Goal: Task Accomplishment & Management: Use online tool/utility

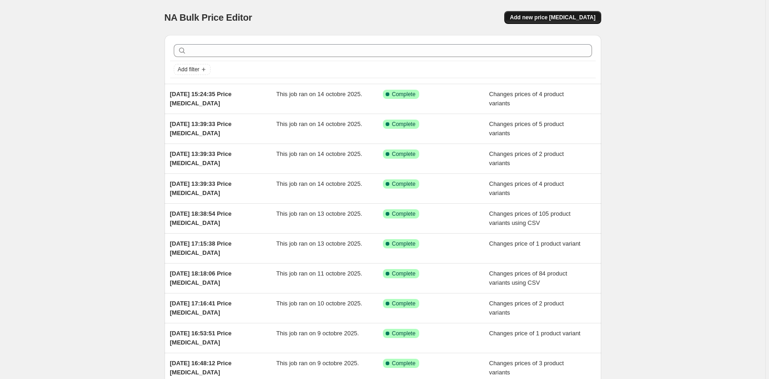
click at [584, 16] on span "Add new price [MEDICAL_DATA]" at bounding box center [552, 17] width 85 height 7
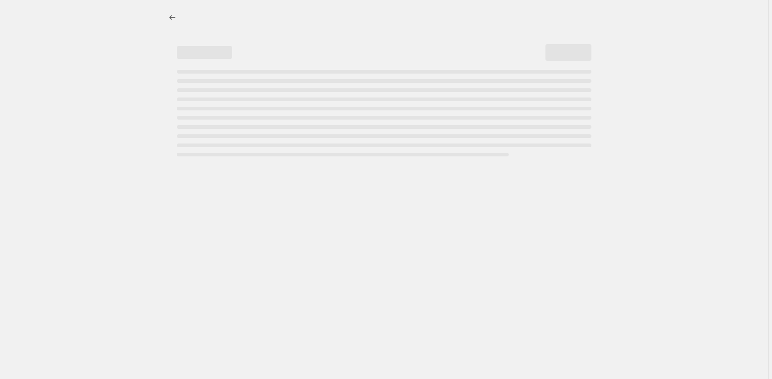
select select "percentage"
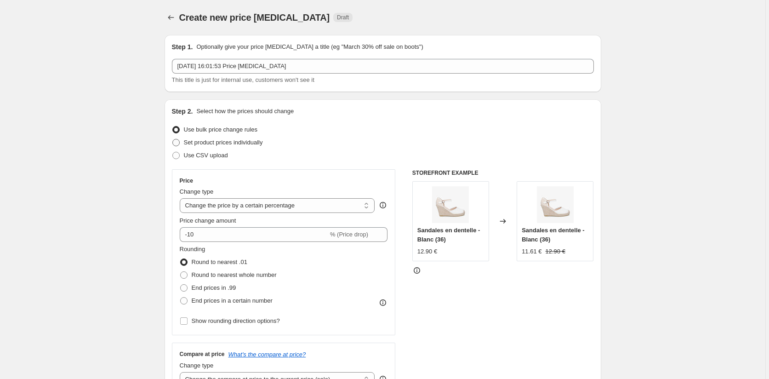
click at [178, 142] on span at bounding box center [175, 142] width 7 height 7
click at [173, 139] on input "Set product prices individually" at bounding box center [172, 139] width 0 height 0
radio input "true"
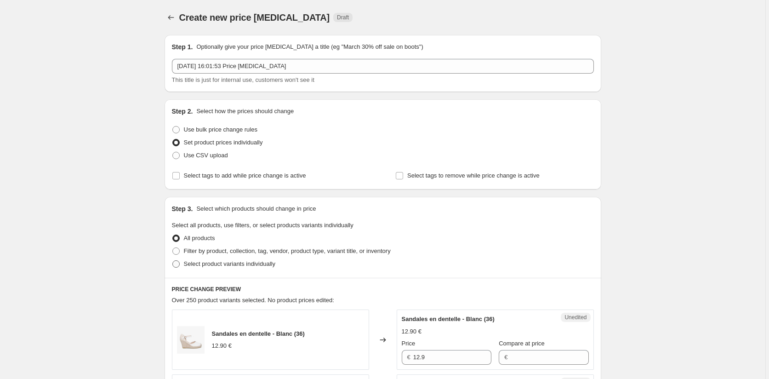
click at [179, 262] on span at bounding box center [175, 263] width 7 height 7
click at [173, 261] on input "Select product variants individually" at bounding box center [172, 260] width 0 height 0
radio input "true"
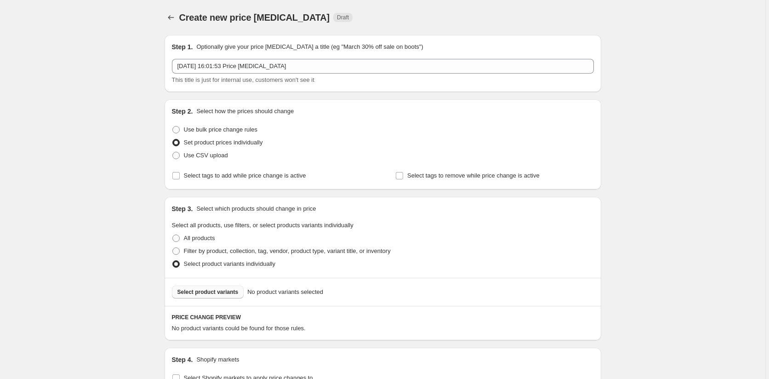
click at [209, 291] on span "Select product variants" at bounding box center [207, 291] width 61 height 7
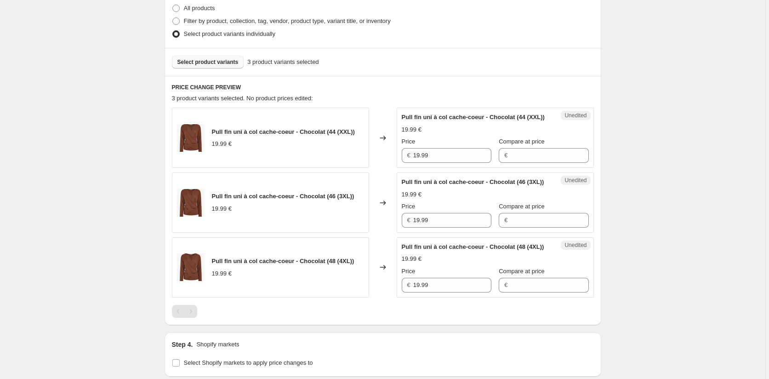
scroll to position [398, 0]
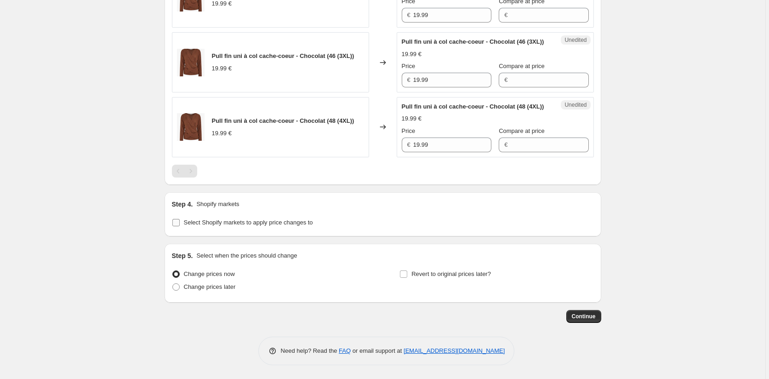
click at [176, 225] on input "Select Shopify markets to apply price changes to" at bounding box center [175, 222] width 7 height 7
checkbox input "true"
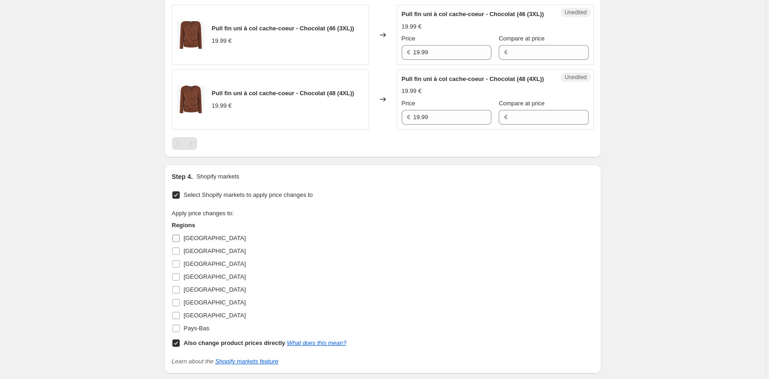
click at [176, 242] on input "[GEOGRAPHIC_DATA]" at bounding box center [175, 237] width 7 height 7
checkbox input "true"
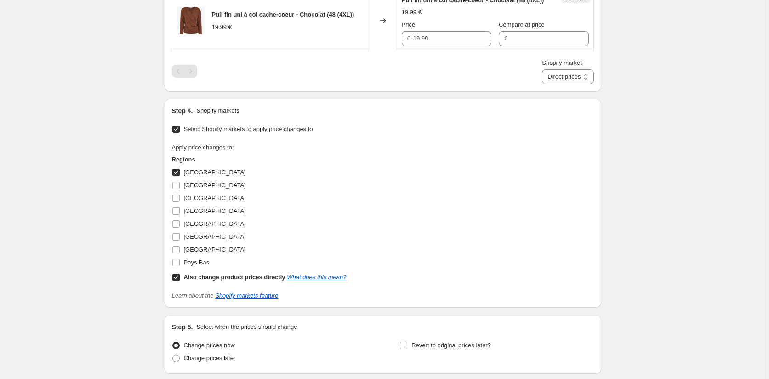
scroll to position [489, 0]
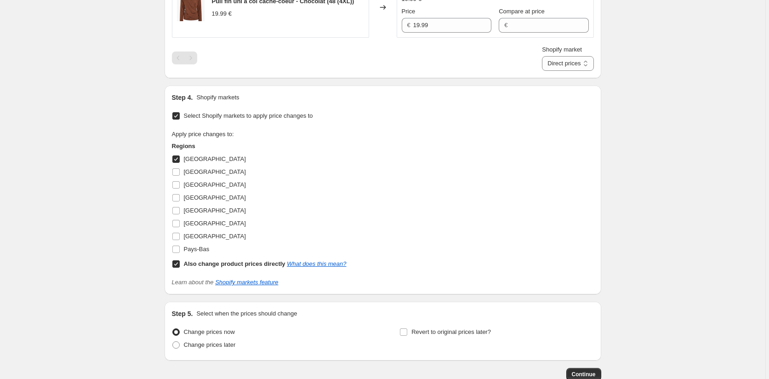
click at [176, 267] on input "Also change product prices directly What does this mean?" at bounding box center [175, 263] width 7 height 7
checkbox input "false"
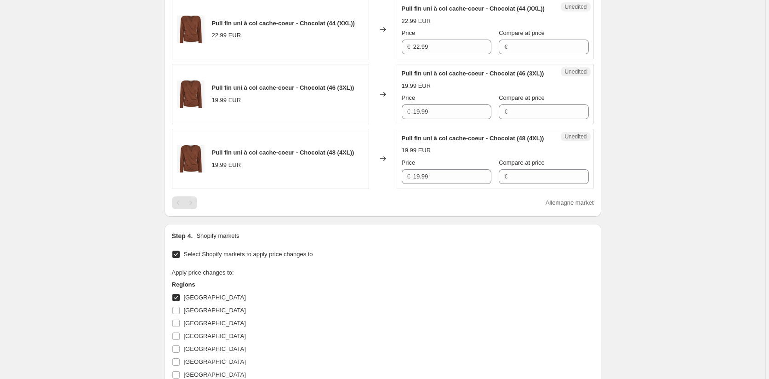
scroll to position [306, 0]
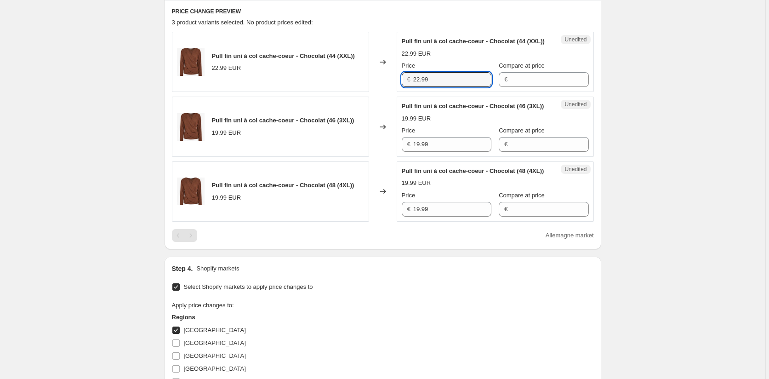
drag, startPoint x: 435, startPoint y: 89, endPoint x: 381, endPoint y: 91, distance: 53.3
click at [387, 90] on div "Pull fin uni à col cache-coeur - Chocolat (44 (XXL)) 22.99 EUR Changed to Unedi…" at bounding box center [383, 62] width 422 height 60
click at [401, 157] on div "Unedited Pull fin uni à col cache-coeur - Chocolat (46 (3XL)) 19.99 EUR Price €…" at bounding box center [495, 127] width 197 height 60
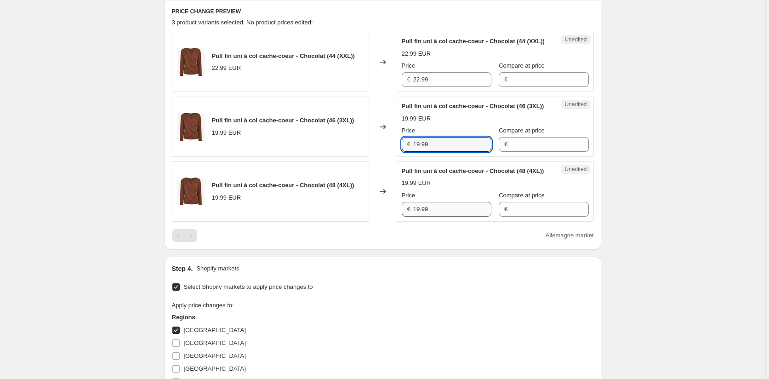
paste input "22"
type input "22.99"
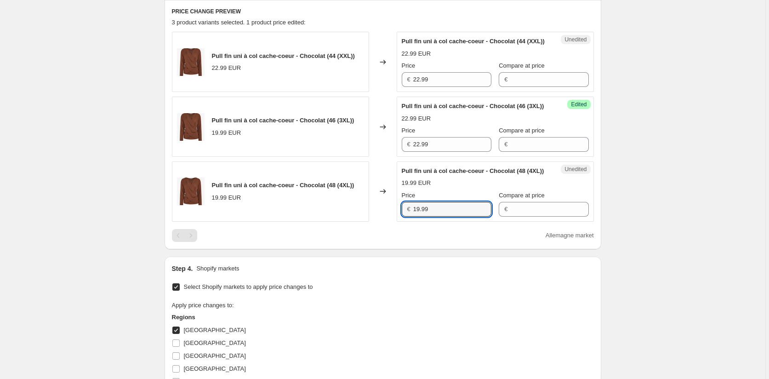
drag, startPoint x: 455, startPoint y: 236, endPoint x: 399, endPoint y: 236, distance: 55.6
click at [400, 222] on div "Unedited Pull fin uni à col cache-coeur - Chocolat (48 (4XL)) 19.99 EUR Price €…" at bounding box center [495, 191] width 197 height 60
paste input "22"
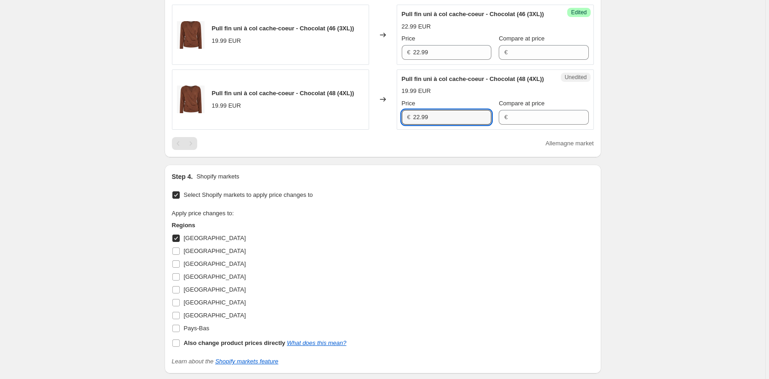
type input "22.99"
click at [179, 242] on input "[GEOGRAPHIC_DATA]" at bounding box center [175, 237] width 7 height 7
checkbox input "false"
click at [177, 255] on input "[GEOGRAPHIC_DATA]" at bounding box center [175, 250] width 7 height 7
checkbox input "true"
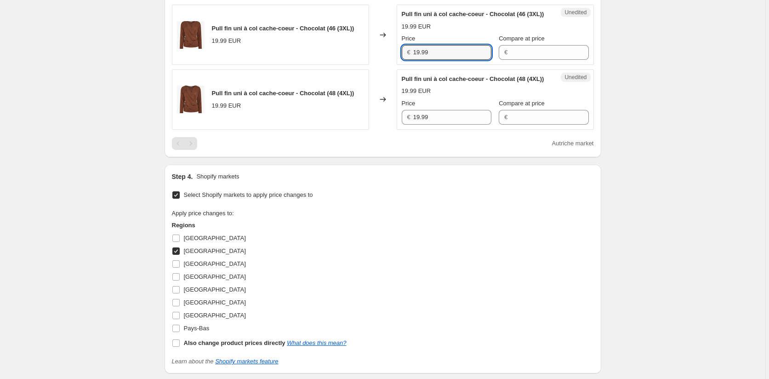
drag, startPoint x: 438, startPoint y: 70, endPoint x: 364, endPoint y: 69, distance: 74.5
click at [364, 65] on div "Pull fin uni à col cache-coeur - Chocolat (46 (3XL)) 19.99 EUR Changed to Unedi…" at bounding box center [383, 35] width 422 height 60
paste input "22"
type input "22.99"
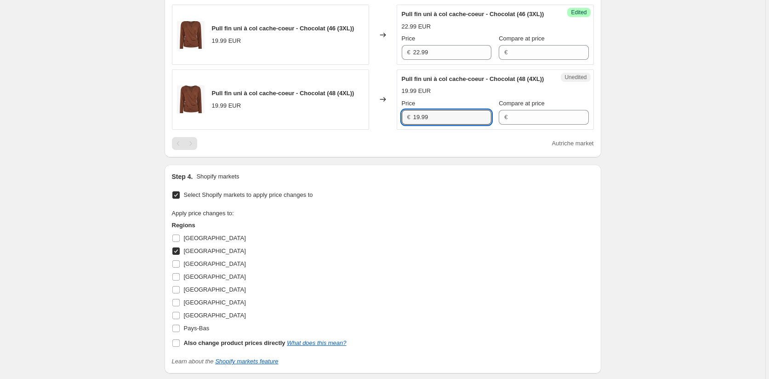
drag, startPoint x: 402, startPoint y: 146, endPoint x: 386, endPoint y: 146, distance: 16.1
click at [386, 130] on div "Pull fin uni à col cache-coeur - Chocolat (48 (4XL)) 19.99 EUR Changed to Unedi…" at bounding box center [383, 99] width 422 height 60
click at [378, 242] on div "Apply price changes to: Regions [GEOGRAPHIC_DATA] [GEOGRAPHIC_DATA] [GEOGRAPHIC…" at bounding box center [383, 279] width 422 height 141
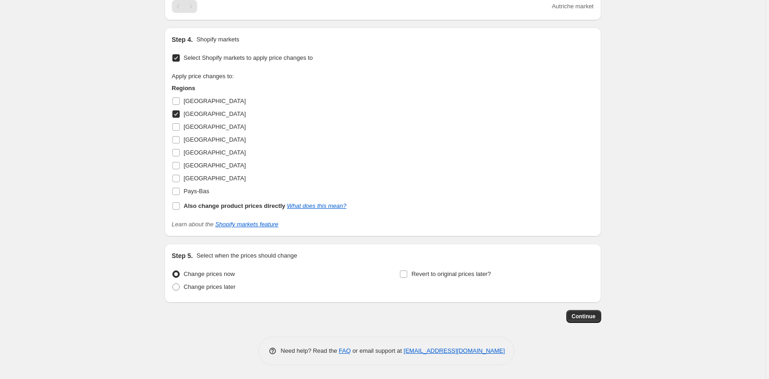
drag, startPoint x: 431, startPoint y: 7, endPoint x: 374, endPoint y: 7, distance: 57.4
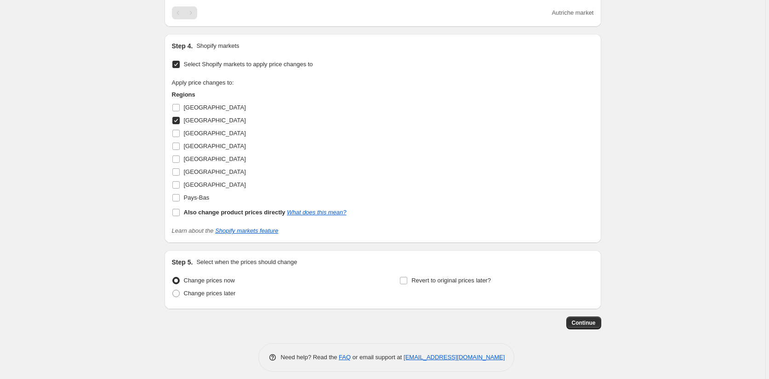
paste input "22"
type input "22.99"
click at [427, 166] on div "Apply price changes to: Regions [GEOGRAPHIC_DATA] [GEOGRAPHIC_DATA] [GEOGRAPHIC…" at bounding box center [383, 148] width 422 height 141
click at [178, 124] on input "[GEOGRAPHIC_DATA]" at bounding box center [175, 120] width 7 height 7
checkbox input "false"
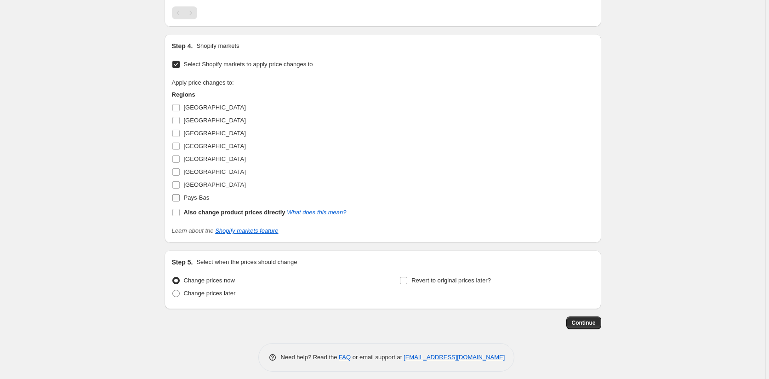
click at [176, 201] on input "Pays-Bas" at bounding box center [175, 197] width 7 height 7
checkbox input "true"
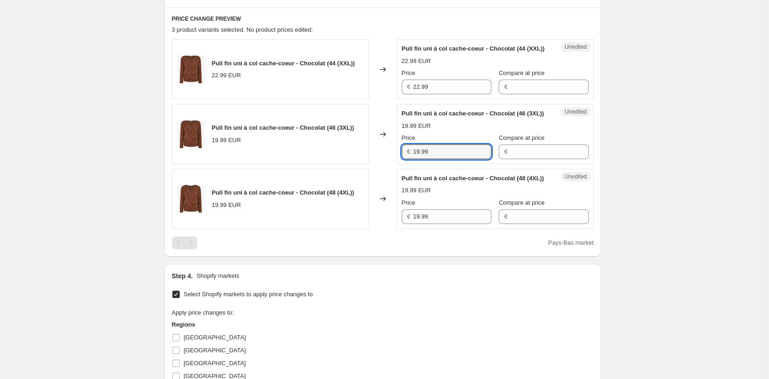
drag, startPoint x: 414, startPoint y: 172, endPoint x: 387, endPoint y: 176, distance: 27.0
click at [387, 164] on div "Pull fin uni à col cache-coeur - Chocolat (46 (3XL)) 19.99 EUR Changed to Unedi…" at bounding box center [383, 134] width 422 height 60
paste input "22"
type input "22.99"
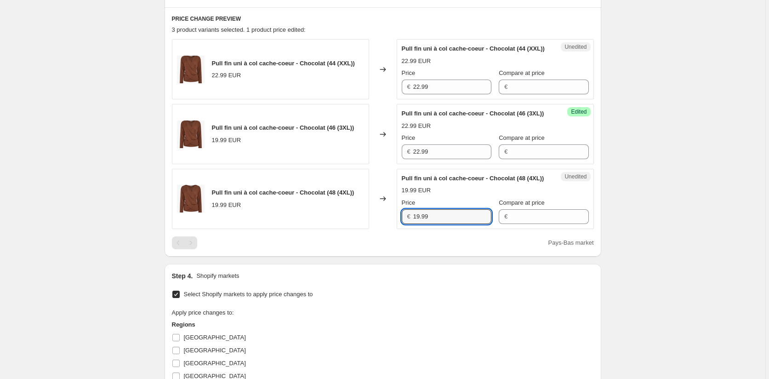
drag, startPoint x: 404, startPoint y: 244, endPoint x: 388, endPoint y: 255, distance: 19.0
click at [392, 229] on div "Pull fin uni à col cache-coeur - Chocolat (48 (4XL)) 19.99 EUR Changed to Unedi…" at bounding box center [383, 199] width 422 height 60
paste input "22"
type input "22.99"
click at [381, 296] on div "Step 4. Shopify markets Select Shopify markets to apply price changes to Apply …" at bounding box center [383, 368] width 437 height 209
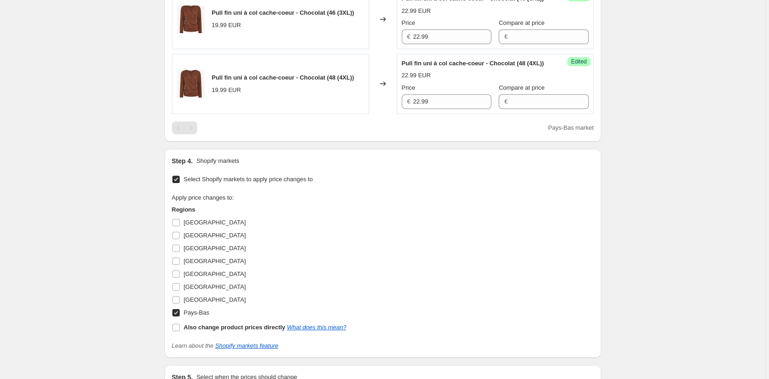
scroll to position [482, 0]
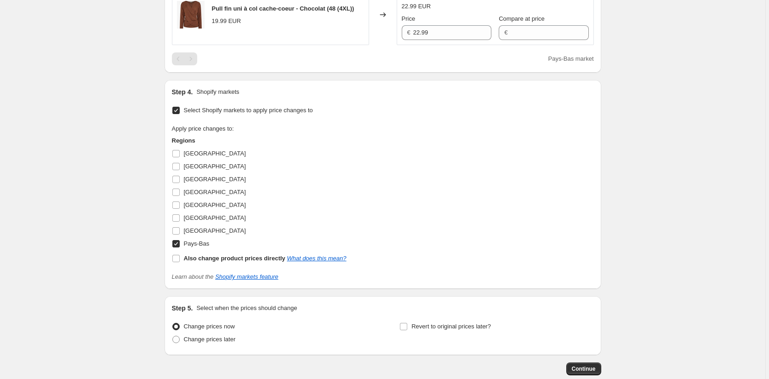
click at [182, 250] on label "Pays-Bas" at bounding box center [191, 243] width 38 height 13
click at [180, 247] on input "Pays-Bas" at bounding box center [175, 243] width 7 height 7
checkbox input "false"
click at [175, 222] on input "[GEOGRAPHIC_DATA]" at bounding box center [175, 217] width 7 height 7
checkbox input "true"
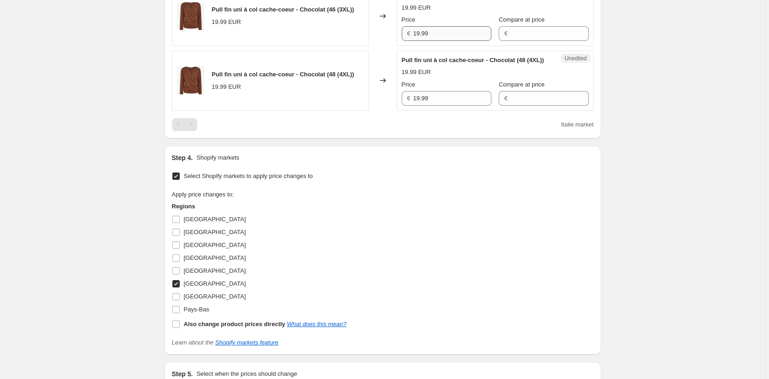
scroll to position [344, 0]
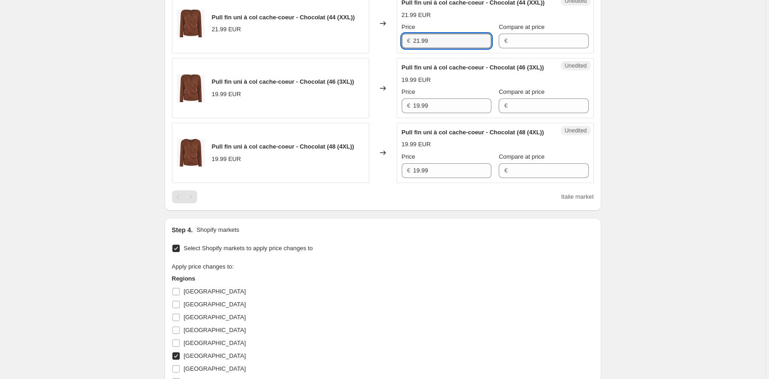
drag, startPoint x: 397, startPoint y: 50, endPoint x: 375, endPoint y: 56, distance: 22.3
click at [376, 51] on div "Pull fin uni à col cache-coeur - Chocolat (44 (XXL)) 21.99 EUR Changed to Unedi…" at bounding box center [383, 23] width 422 height 60
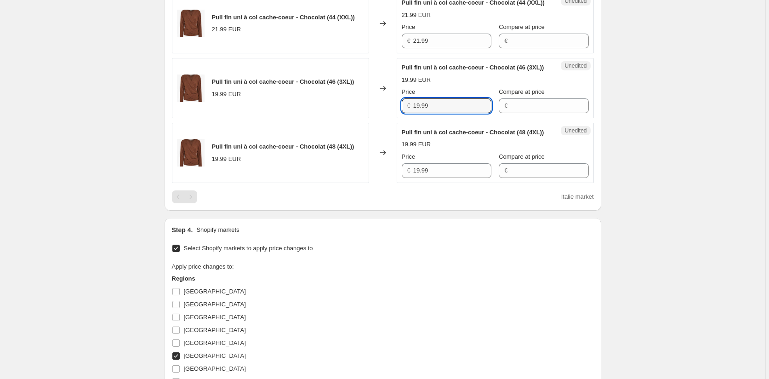
drag, startPoint x: 433, startPoint y: 120, endPoint x: 381, endPoint y: 125, distance: 53.0
click at [377, 118] on div "Pull fin uni à col cache-coeur - Chocolat (46 (3XL)) 19.99 EUR Changed to Unedi…" at bounding box center [383, 88] width 422 height 60
paste input "21"
type input "21.99"
click at [410, 178] on div "€ 19.99" at bounding box center [447, 170] width 90 height 15
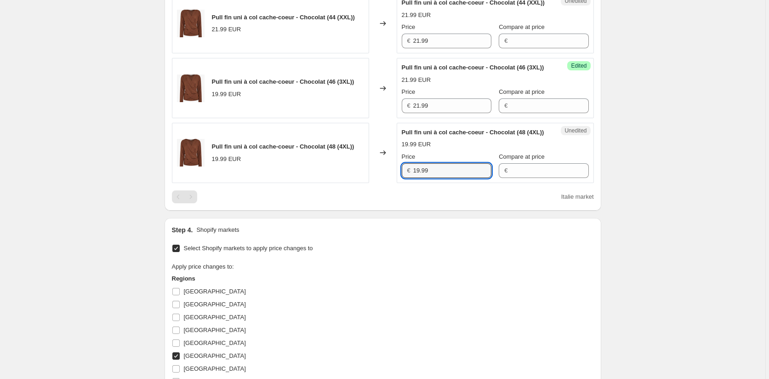
paste input "21"
type input "21.99"
click at [392, 271] on div "Select Shopify markets to apply price changes to Apply price changes to: Region…" at bounding box center [383, 330] width 422 height 177
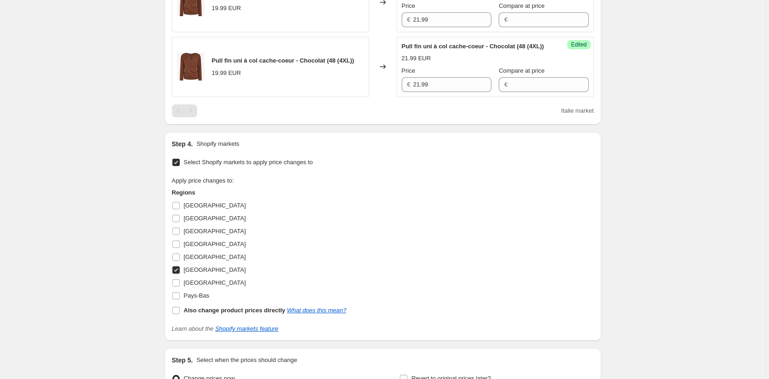
scroll to position [528, 0]
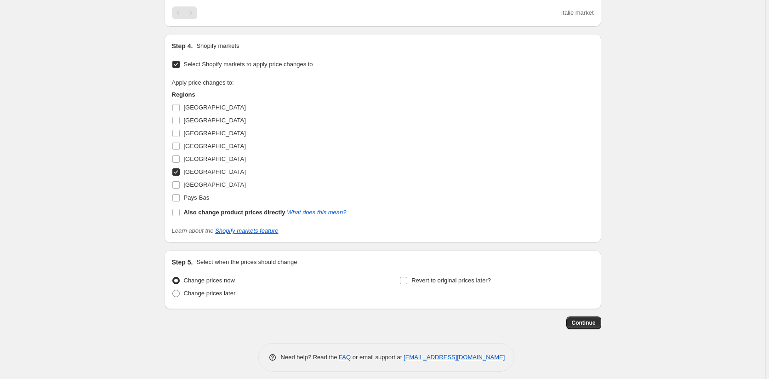
click at [177, 176] on input "[GEOGRAPHIC_DATA]" at bounding box center [175, 171] width 7 height 7
checkbox input "false"
click at [178, 188] on input "[GEOGRAPHIC_DATA]" at bounding box center [175, 184] width 7 height 7
checkbox input "true"
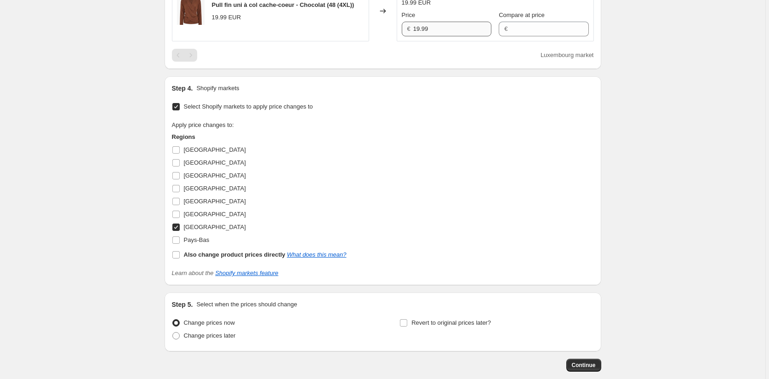
scroll to position [390, 0]
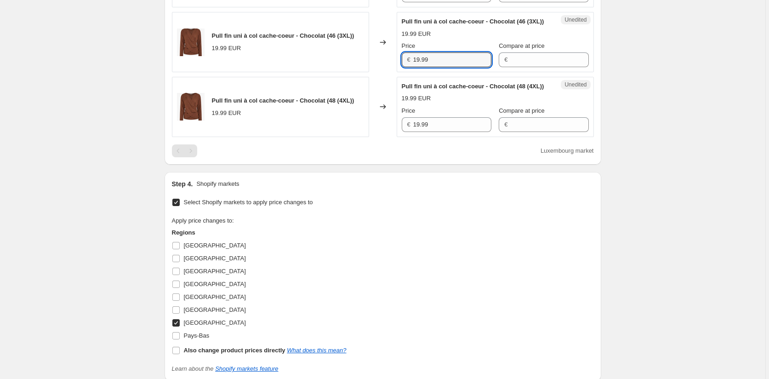
drag, startPoint x: 431, startPoint y: 78, endPoint x: 373, endPoint y: 73, distance: 58.1
click at [373, 72] on div "Pull fin uni à col cache-coeur - Chocolat (46 (3XL)) 19.99 EUR Changed to Unedi…" at bounding box center [383, 42] width 422 height 60
paste input "21"
type input "21.99"
drag, startPoint x: 429, startPoint y: 151, endPoint x: 401, endPoint y: 156, distance: 28.4
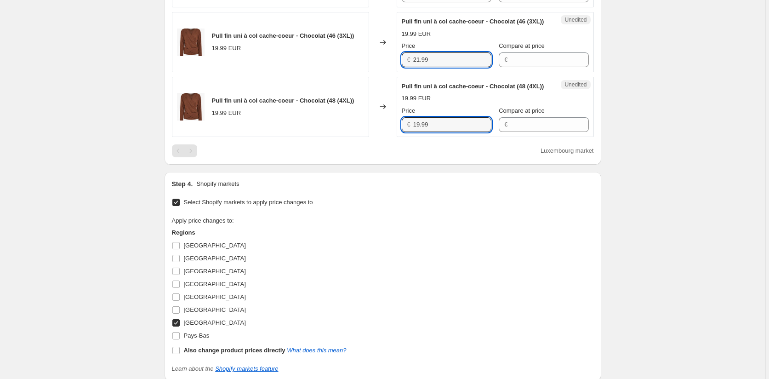
click at [410, 132] on div "€ 19.99" at bounding box center [447, 124] width 90 height 15
paste input "21"
type input "21.99"
click at [384, 237] on div "Select Shopify markets to apply price changes to Apply price changes to: Region…" at bounding box center [383, 284] width 422 height 177
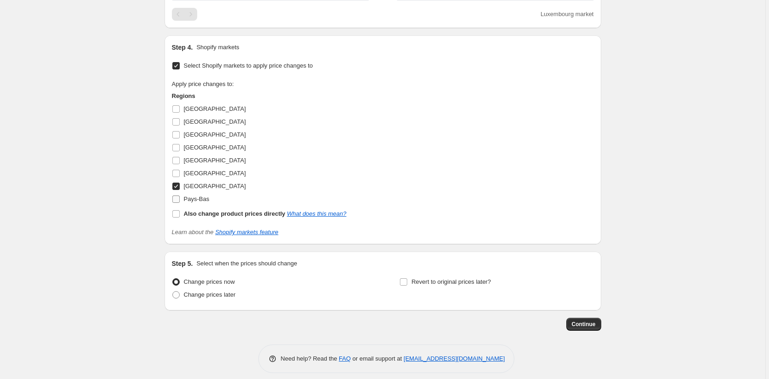
scroll to position [528, 0]
click at [174, 188] on input "[GEOGRAPHIC_DATA]" at bounding box center [175, 184] width 7 height 7
checkbox input "false"
click at [176, 137] on input "[GEOGRAPHIC_DATA]" at bounding box center [175, 133] width 7 height 7
checkbox input "true"
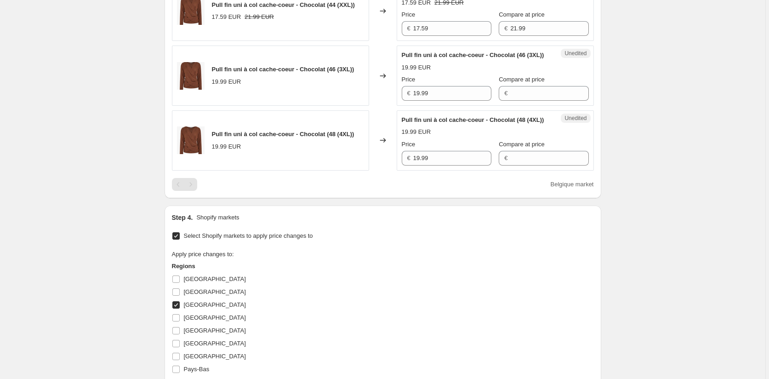
scroll to position [252, 0]
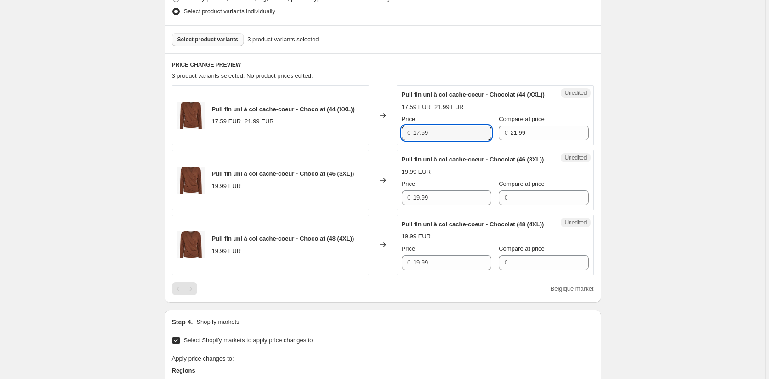
drag, startPoint x: 437, startPoint y: 141, endPoint x: 375, endPoint y: 140, distance: 62.5
click at [376, 140] on div "Pull fin uni à col cache-coeur - Chocolat (44 (XXL)) 17.59 EUR 21.99 EUR Change…" at bounding box center [383, 115] width 422 height 60
drag, startPoint x: 438, startPoint y: 217, endPoint x: 387, endPoint y: 217, distance: 51.0
click at [393, 210] on div "Pull fin uni à col cache-coeur - Chocolat (46 (3XL)) 19.99 EUR Changed to Unedi…" at bounding box center [383, 180] width 422 height 60
paste input "7.5"
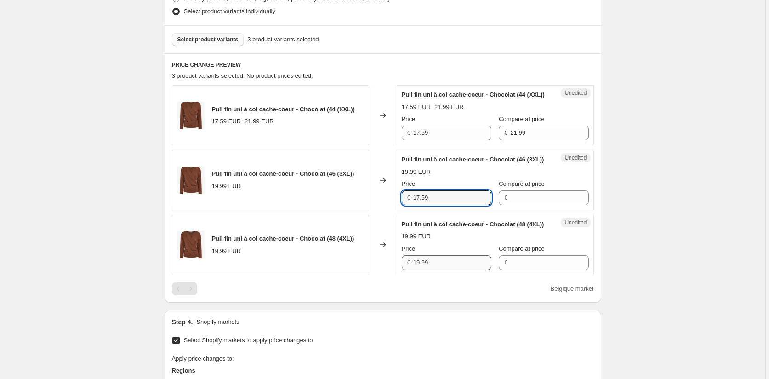
type input "17.59"
drag, startPoint x: 427, startPoint y: 290, endPoint x: 381, endPoint y: 290, distance: 46.0
click at [381, 275] on div "Pull fin uni à col cache-coeur - Chocolat (48 (4XL)) 19.99 EUR Changed to Unedi…" at bounding box center [383, 245] width 422 height 60
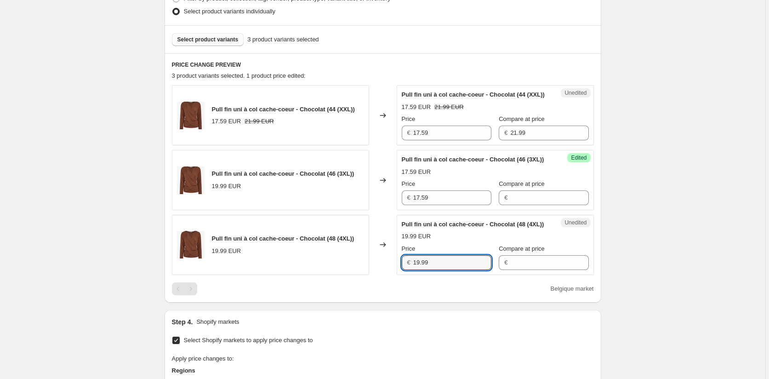
paste input "7.5"
type input "17.59"
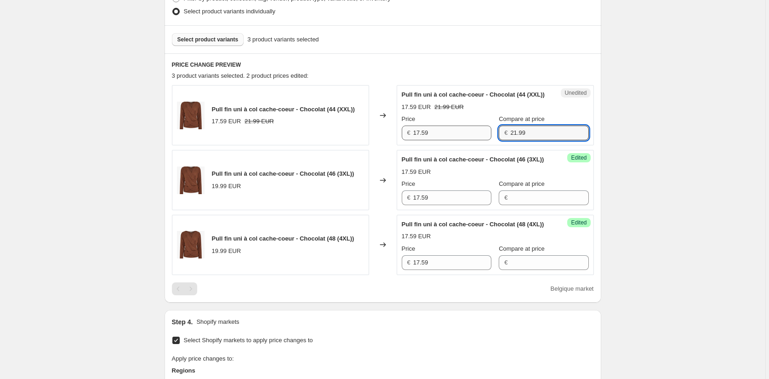
drag, startPoint x: 530, startPoint y: 145, endPoint x: 476, endPoint y: 145, distance: 54.2
click at [480, 140] on div "Price € 17.59 Compare at price € 21.99" at bounding box center [495, 127] width 187 height 26
click at [512, 205] on input "Compare at price" at bounding box center [549, 197] width 78 height 15
paste input "21.99"
type input "21.99"
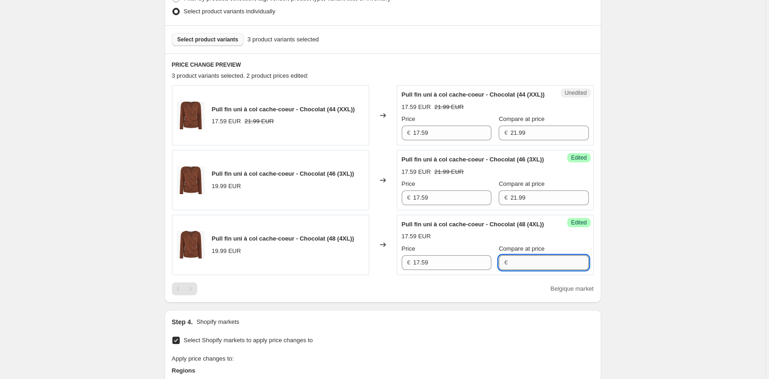
click at [510, 270] on input "Compare at price" at bounding box center [549, 262] width 78 height 15
paste input "21.99"
type input "21.99"
click at [648, 294] on div "Create new price [MEDICAL_DATA]. This page is ready Create new price [MEDICAL_D…" at bounding box center [382, 204] width 765 height 913
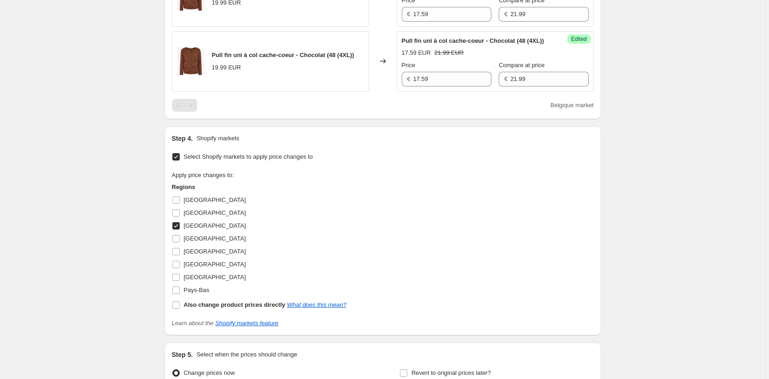
scroll to position [436, 0]
click at [176, 229] on input "[GEOGRAPHIC_DATA]" at bounding box center [175, 225] width 7 height 7
checkbox input "false"
click at [178, 255] on input "[GEOGRAPHIC_DATA]" at bounding box center [175, 250] width 7 height 7
checkbox input "true"
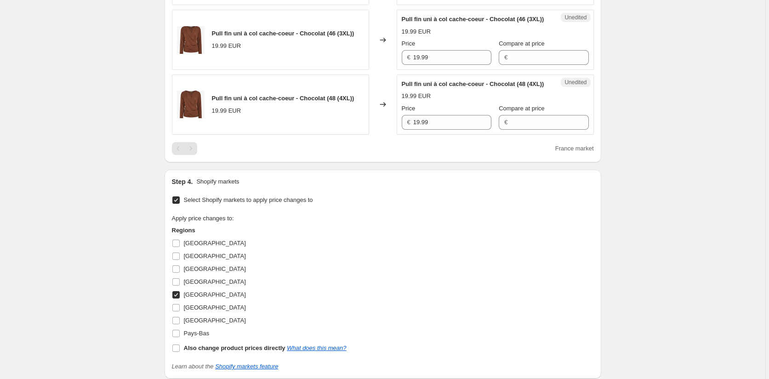
scroll to position [344, 0]
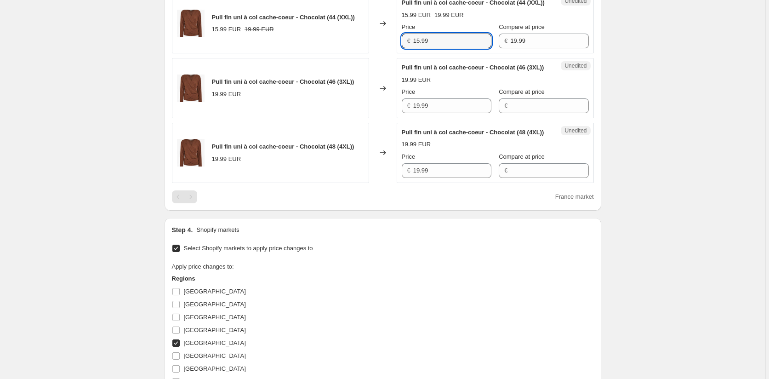
drag, startPoint x: 433, startPoint y: 49, endPoint x: 390, endPoint y: 49, distance: 42.7
click at [392, 49] on div "Pull fin uni à col cache-coeur - Chocolat (44 (XXL)) 15.99 EUR 19.99 EUR Change…" at bounding box center [383, 23] width 422 height 60
click at [392, 118] on div "Pull fin uni à col cache-coeur - Chocolat (46 (3XL)) 19.99 EUR Changed to Unedi…" at bounding box center [383, 88] width 422 height 60
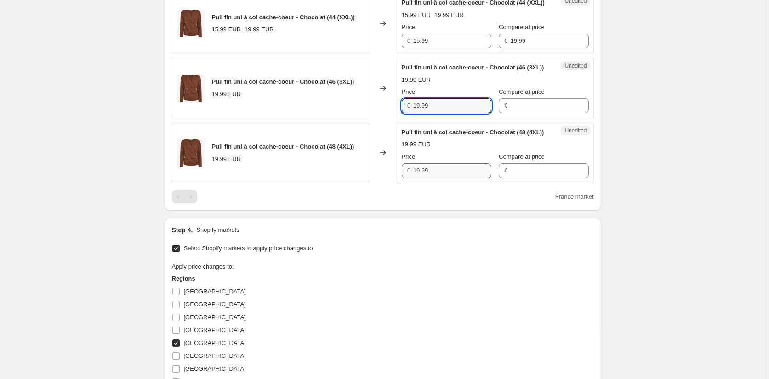
paste input "5"
type input "15.99"
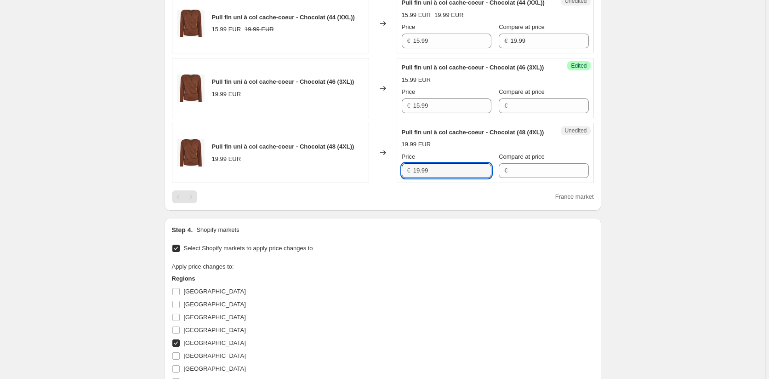
drag, startPoint x: 446, startPoint y: 201, endPoint x: 390, endPoint y: 199, distance: 56.6
click at [397, 183] on div "Pull fin uni à col cache-coeur - Chocolat (48 (4XL)) 19.99 EUR Changed to Unedi…" at bounding box center [383, 153] width 422 height 60
paste input "5"
type input "15.99"
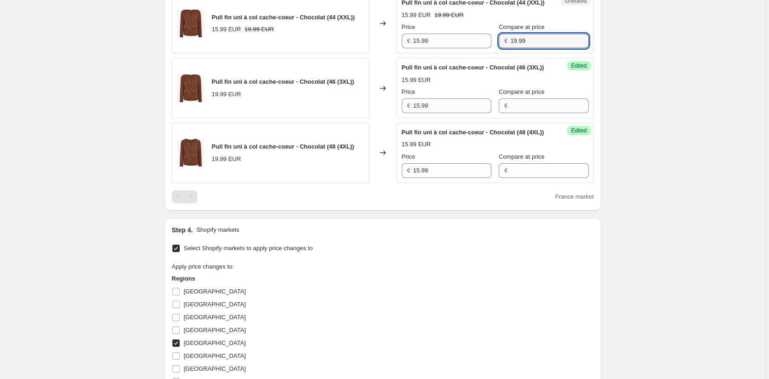
drag, startPoint x: 536, startPoint y: 50, endPoint x: 483, endPoint y: 64, distance: 54.7
click at [483, 48] on div "Price € 15.99 Compare at price € 19.99" at bounding box center [495, 36] width 187 height 26
click at [518, 113] on input "Compare at price" at bounding box center [549, 105] width 78 height 15
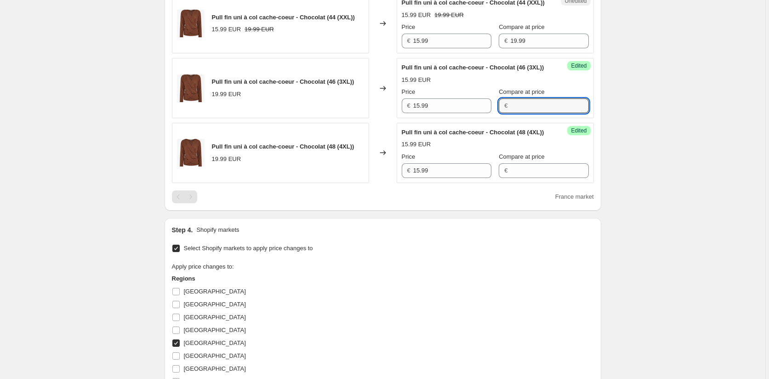
paste input "19.99"
type input "19.99"
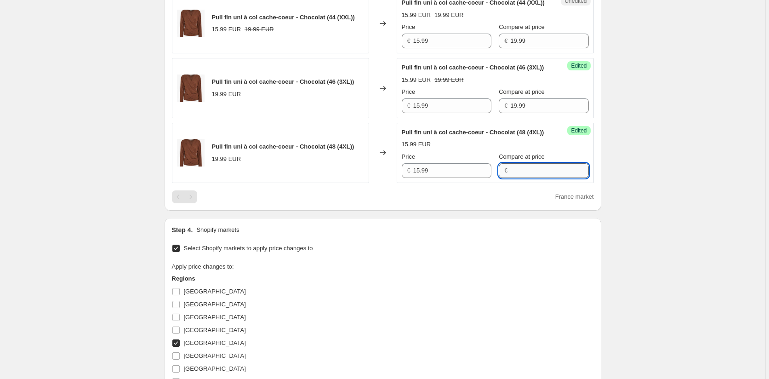
click at [513, 178] on input "Compare at price" at bounding box center [549, 170] width 78 height 15
paste input "19.99"
type input "19.99"
click at [472, 234] on div "Step 4. Shopify markets" at bounding box center [383, 229] width 422 height 9
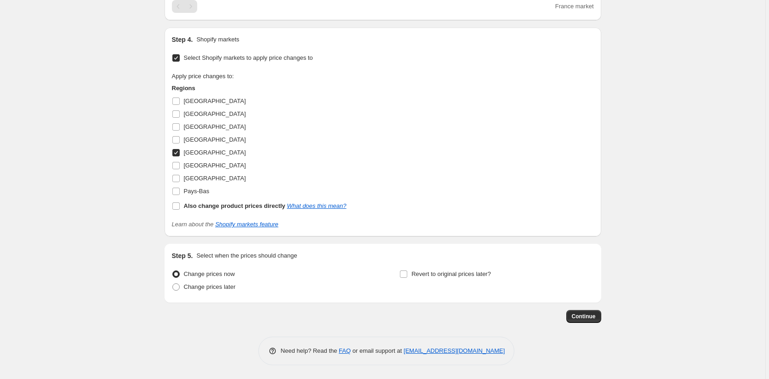
scroll to position [562, 0]
click at [179, 100] on input "[GEOGRAPHIC_DATA]" at bounding box center [175, 100] width 7 height 7
checkbox input "true"
click at [177, 118] on input "[GEOGRAPHIC_DATA]" at bounding box center [175, 113] width 7 height 7
checkbox input "true"
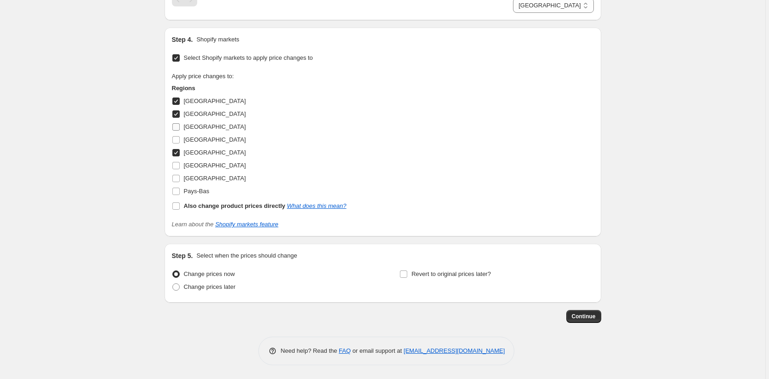
click at [177, 131] on input "[GEOGRAPHIC_DATA]" at bounding box center [175, 126] width 7 height 7
checkbox input "true"
click at [180, 169] on input "[GEOGRAPHIC_DATA]" at bounding box center [175, 165] width 7 height 7
checkbox input "true"
click at [180, 182] on input "[GEOGRAPHIC_DATA]" at bounding box center [175, 178] width 7 height 7
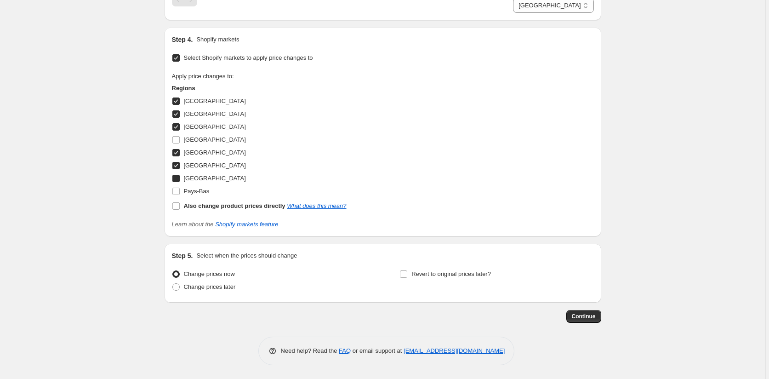
checkbox input "true"
click at [176, 195] on input "Pays-Bas" at bounding box center [175, 190] width 7 height 7
checkbox input "true"
click at [580, 320] on span "Continue" at bounding box center [584, 315] width 24 height 7
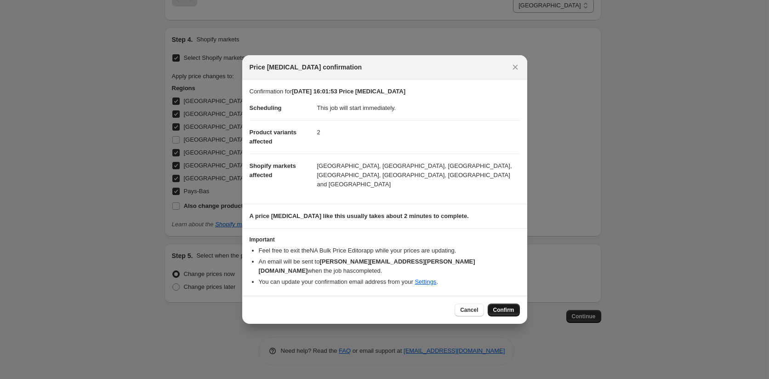
click at [503, 306] on span "Confirm" at bounding box center [503, 309] width 21 height 7
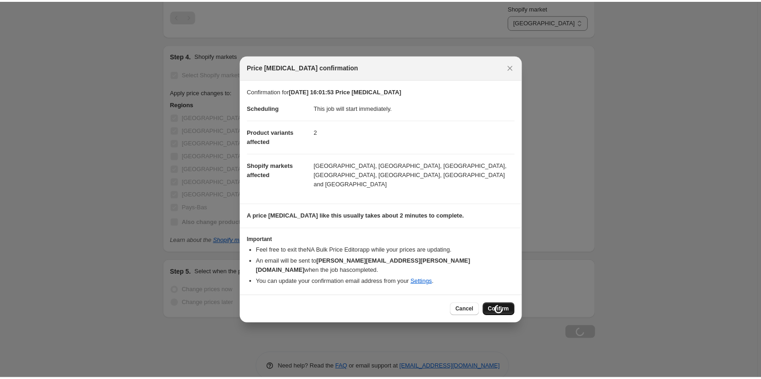
scroll to position [593, 0]
